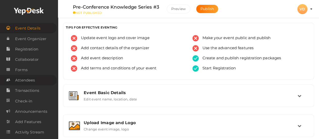
click at [35, 80] on link "Attendees" at bounding box center [28, 80] width 57 height 10
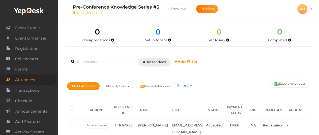
click at [307, 10] on div "VD" at bounding box center [303, 9] width 10 height 10
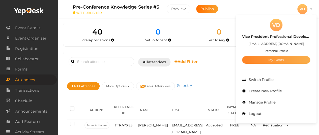
click at [294, 60] on link "My Events" at bounding box center [276, 60] width 68 height 8
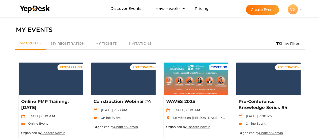
scroll to position [122, 0]
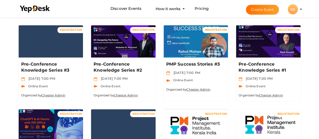
click at [318, 23] on div "Filter MY EVENTS My Events My Registration My Tickets Invitations Show Filters …" at bounding box center [159, 97] width 319 height 407
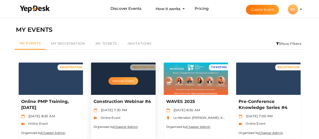
click at [127, 80] on button "Manage Event" at bounding box center [124, 81] width 30 height 8
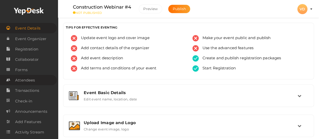
click at [32, 84] on span "Attendees" at bounding box center [25, 80] width 20 height 10
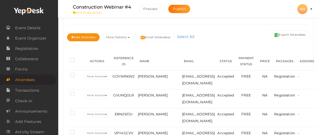
scroll to position [54, 0]
